Goal: Information Seeking & Learning: Learn about a topic

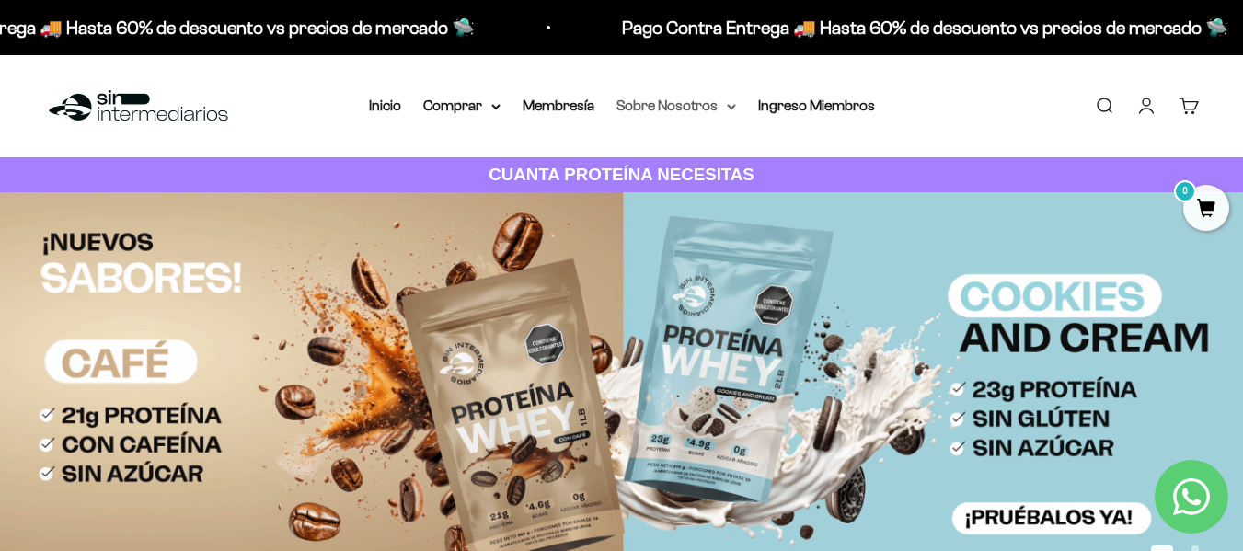
click at [701, 106] on summary "Sobre Nosotros" at bounding box center [677, 106] width 120 height 24
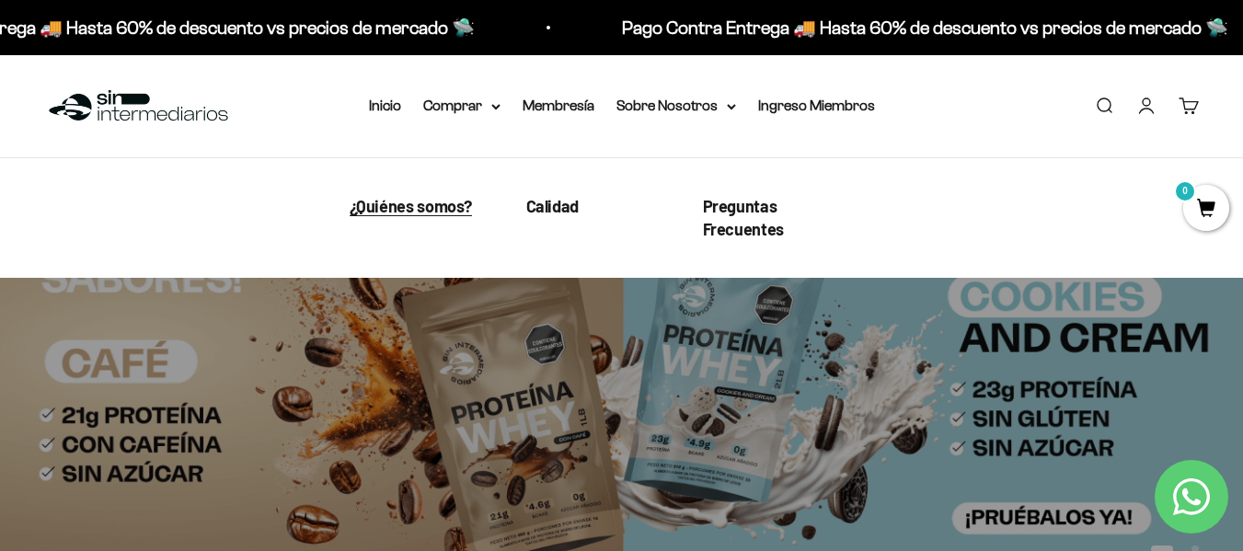
click at [460, 202] on span "¿Quiénes somos?" at bounding box center [411, 206] width 123 height 20
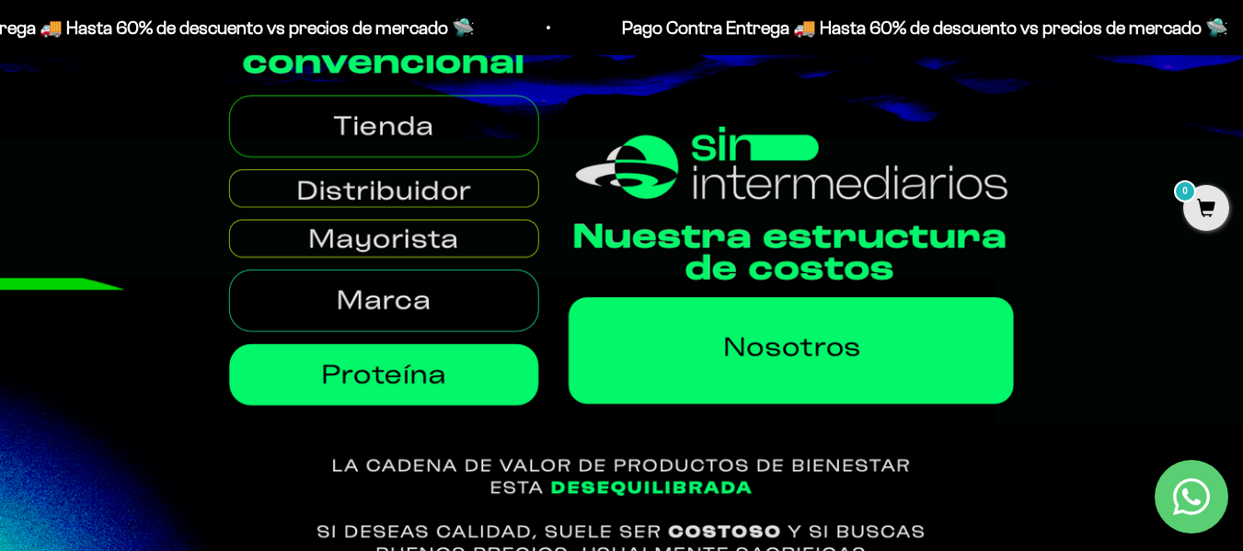
scroll to position [920, 0]
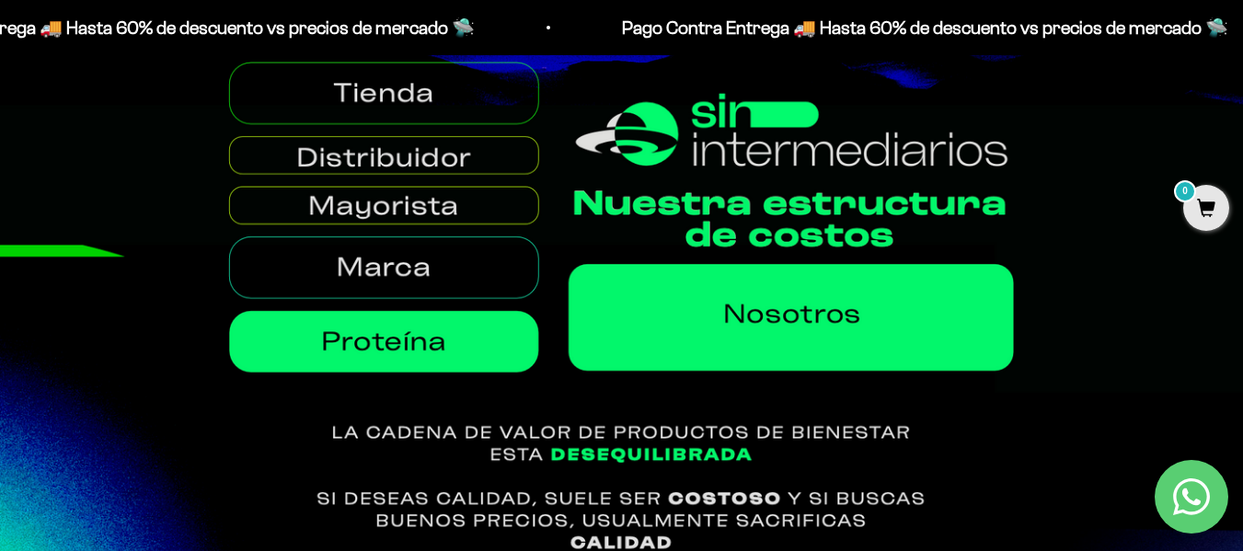
click at [422, 281] on img at bounding box center [621, 263] width 1243 height 605
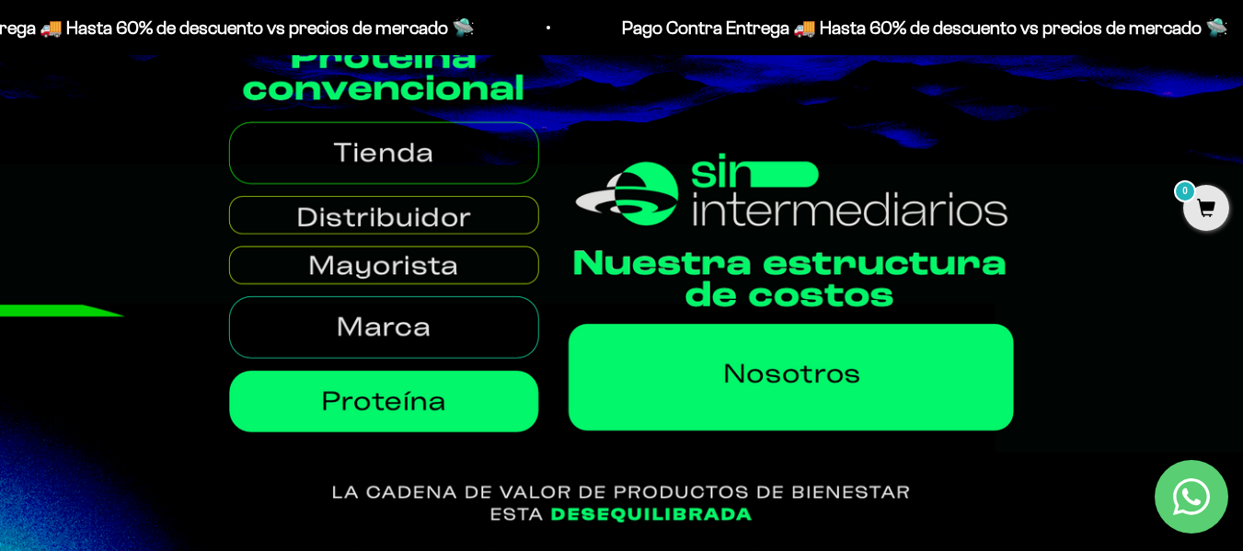
scroll to position [828, 0]
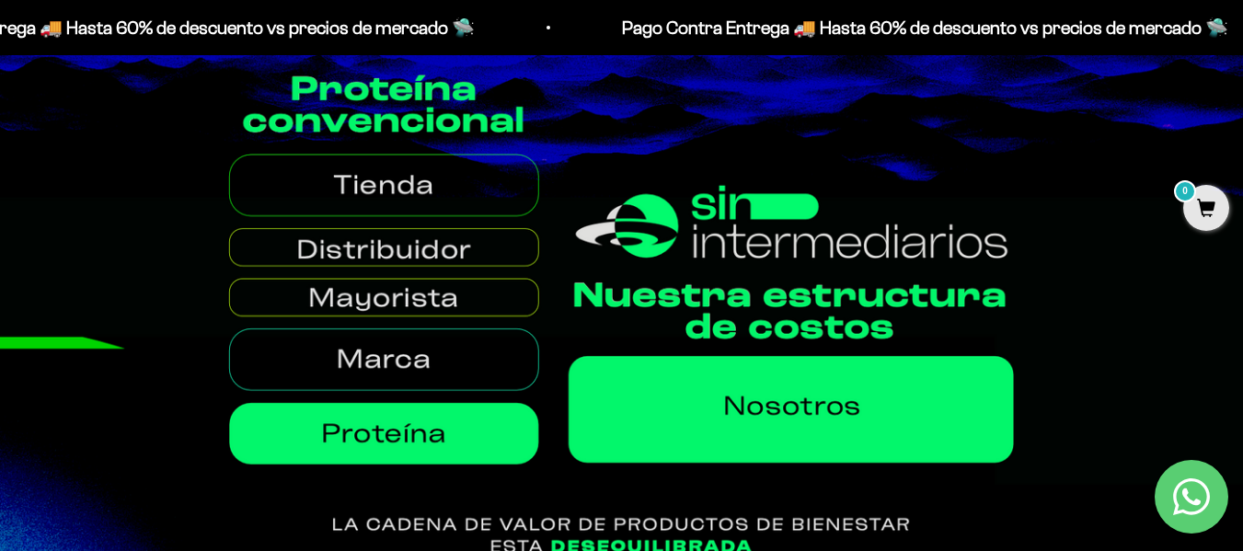
click at [432, 302] on img at bounding box center [621, 355] width 1243 height 605
click at [435, 445] on img at bounding box center [621, 355] width 1243 height 605
click at [419, 190] on img at bounding box center [621, 355] width 1243 height 605
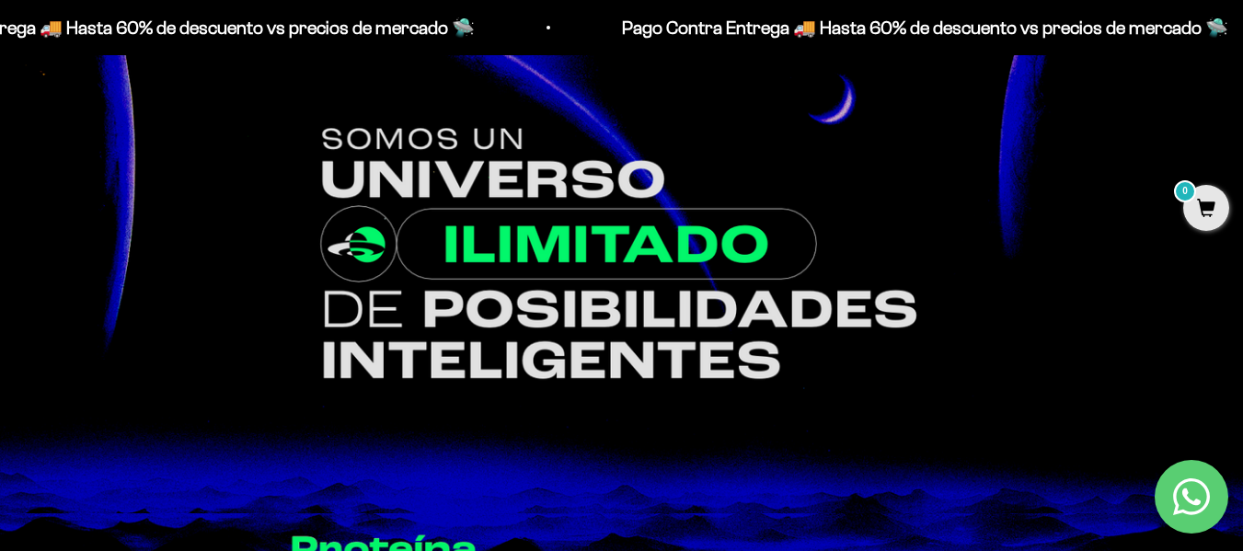
scroll to position [0, 0]
